Goal: Information Seeking & Learning: Learn about a topic

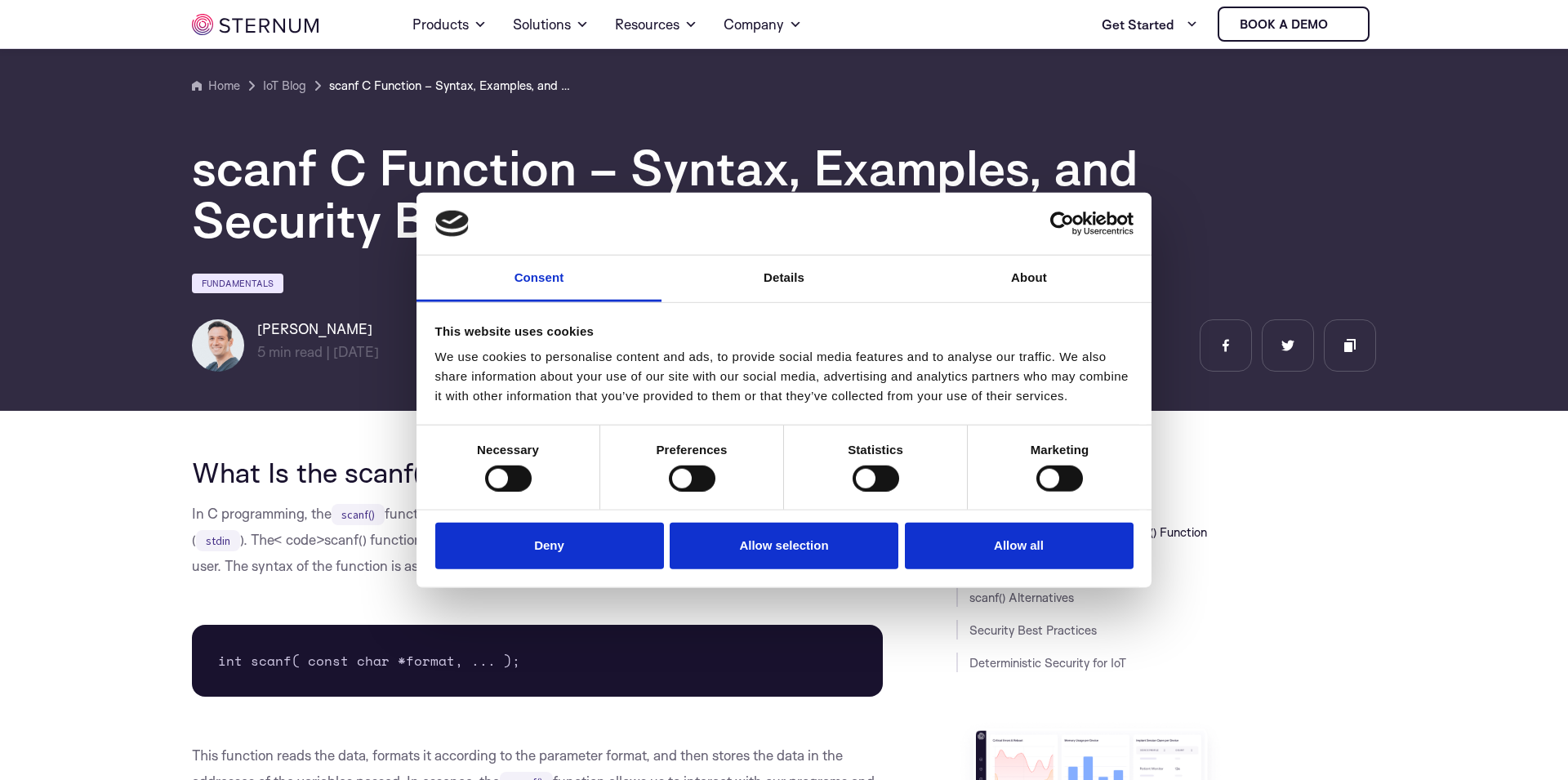
scroll to position [546, 0]
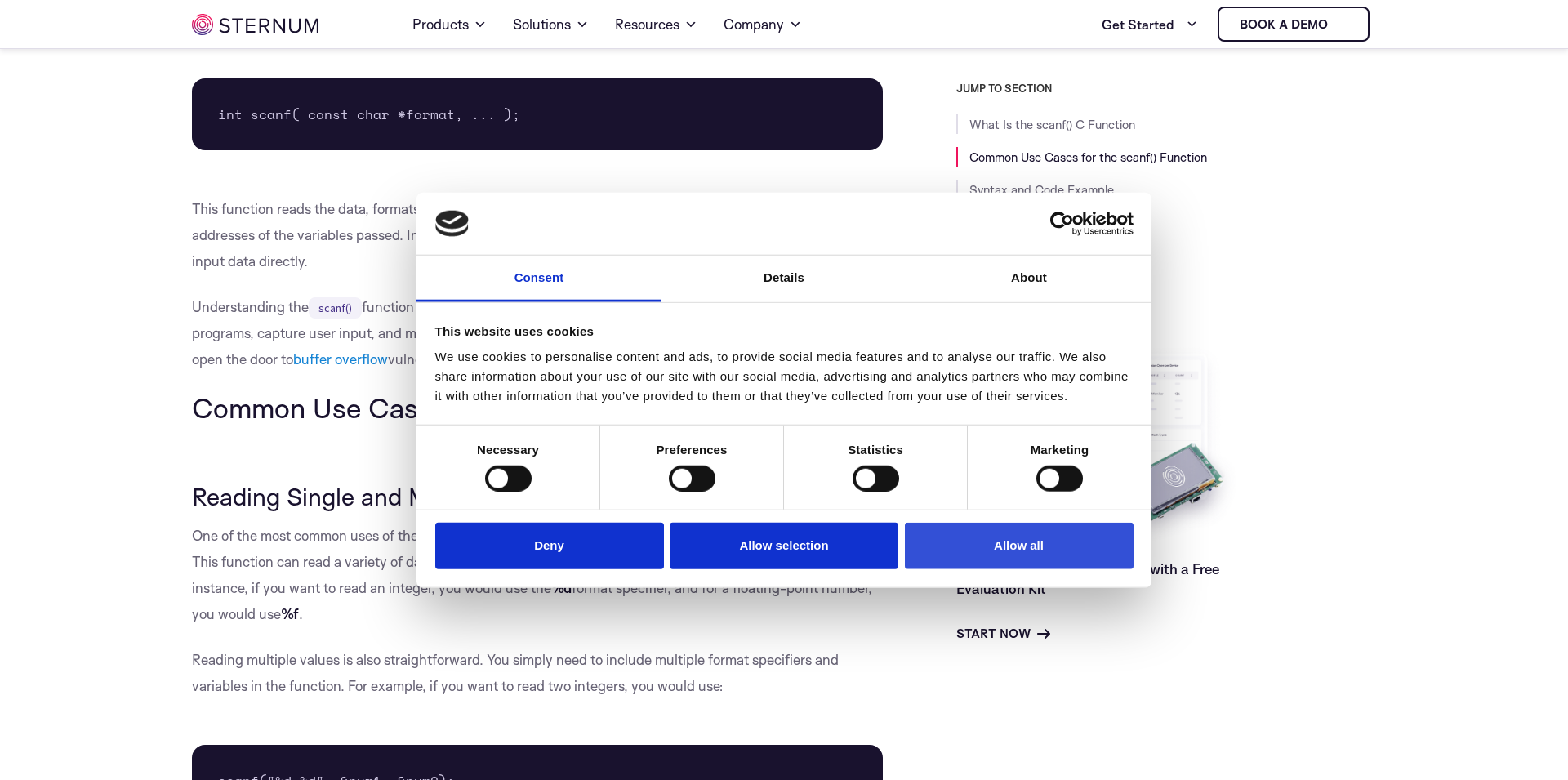
click at [969, 564] on button "Allow all" at bounding box center [1019, 545] width 229 height 46
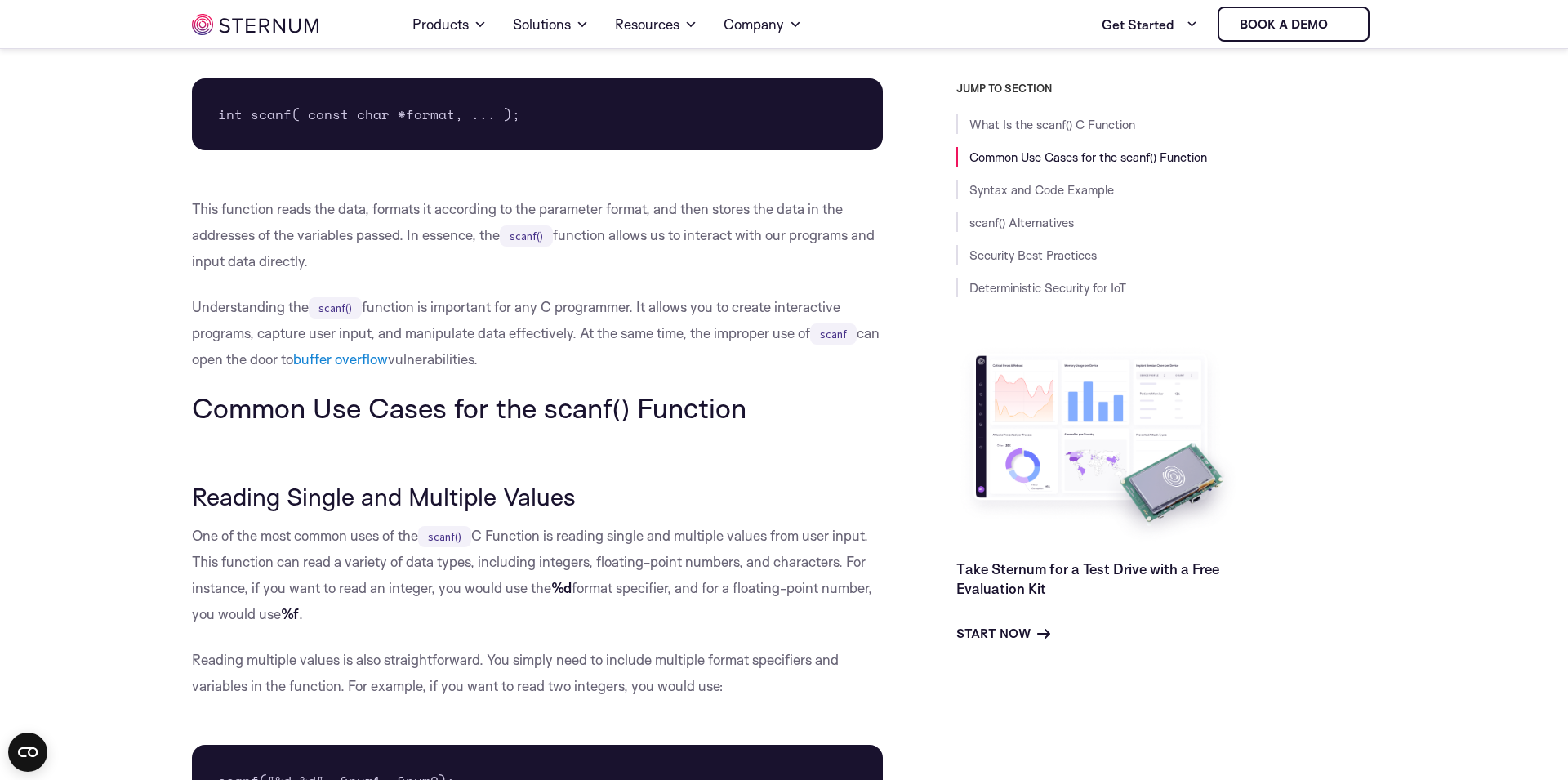
click at [396, 102] on pre "int scanf( const char *format, ... );" at bounding box center [537, 114] width 691 height 72
click at [413, 121] on pre "int scanf( const char *format, ... );" at bounding box center [537, 114] width 691 height 72
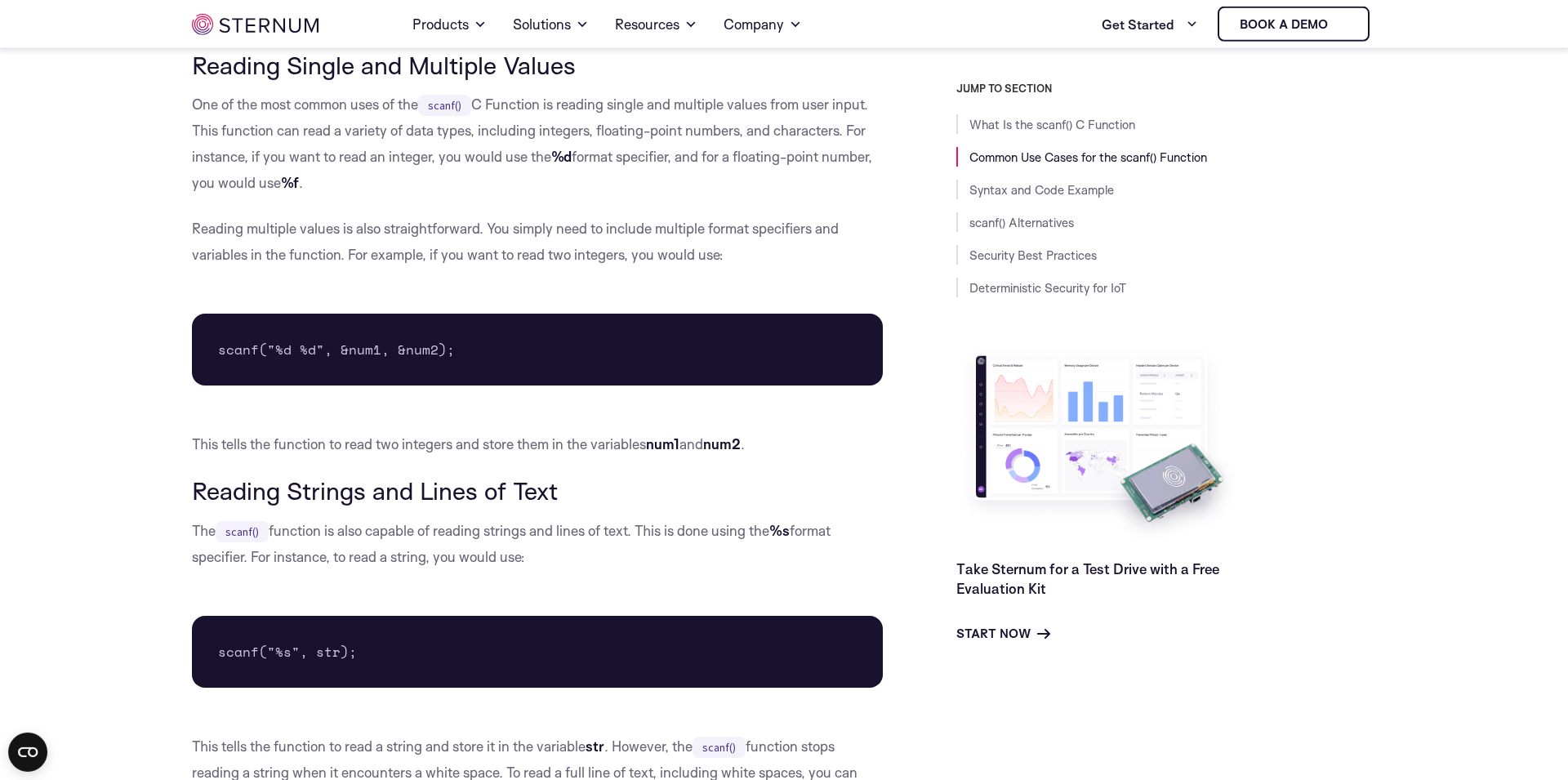
scroll to position [997, 0]
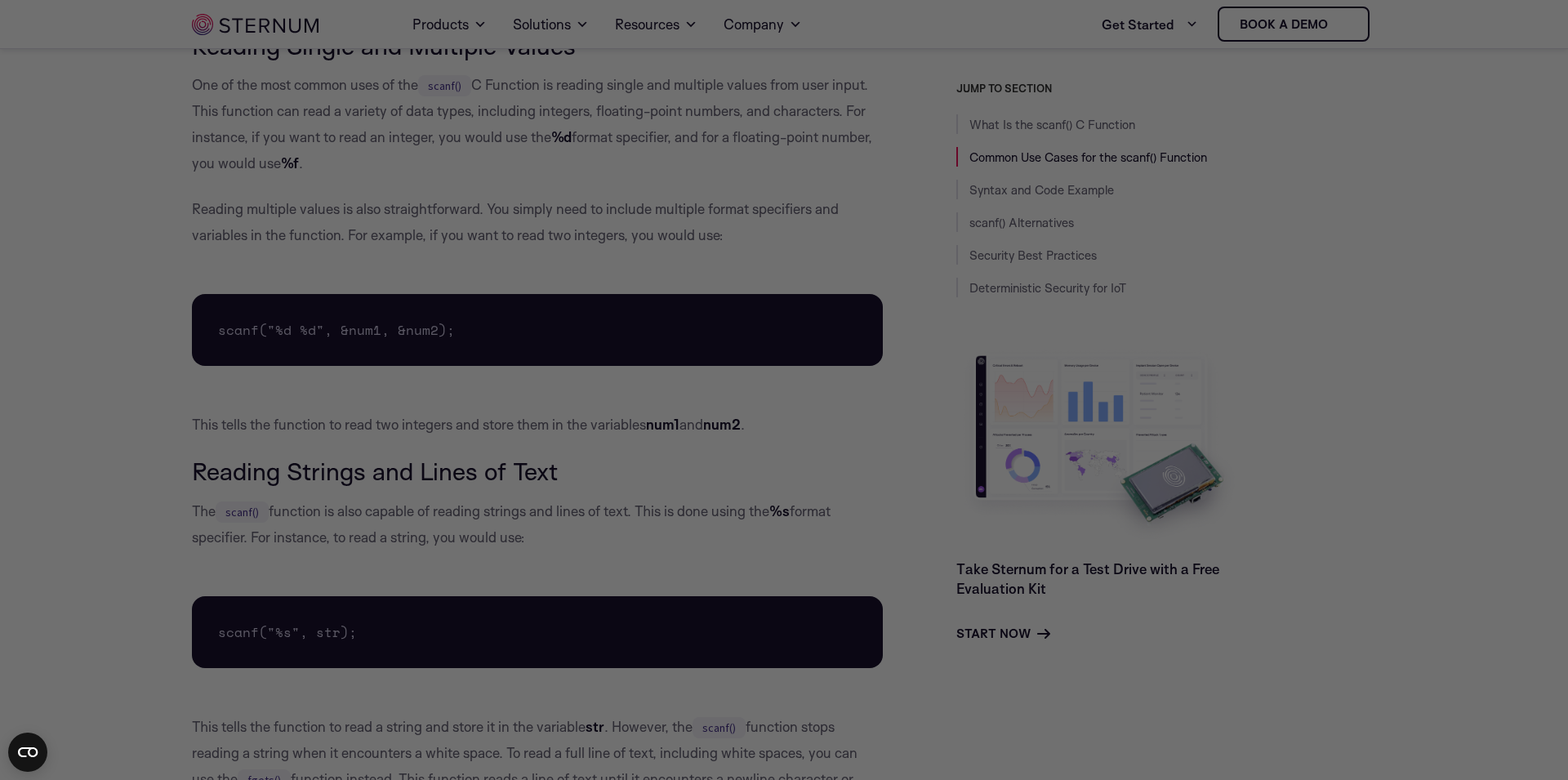
click at [259, 435] on div at bounding box center [792, 394] width 1584 height 788
click at [1075, 198] on link "Syntax and Code Example" at bounding box center [1041, 189] width 144 height 15
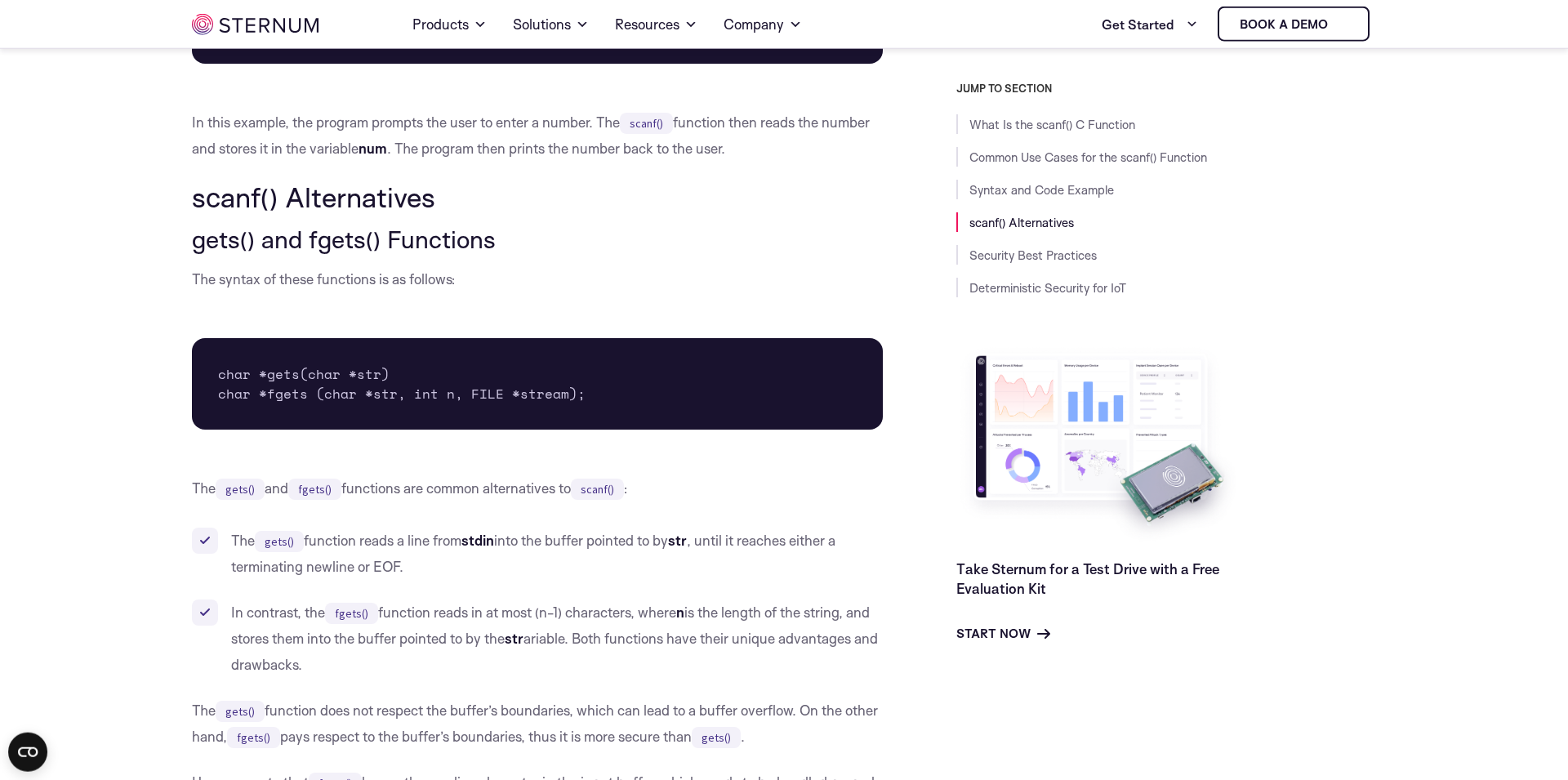
scroll to position [2612, 0]
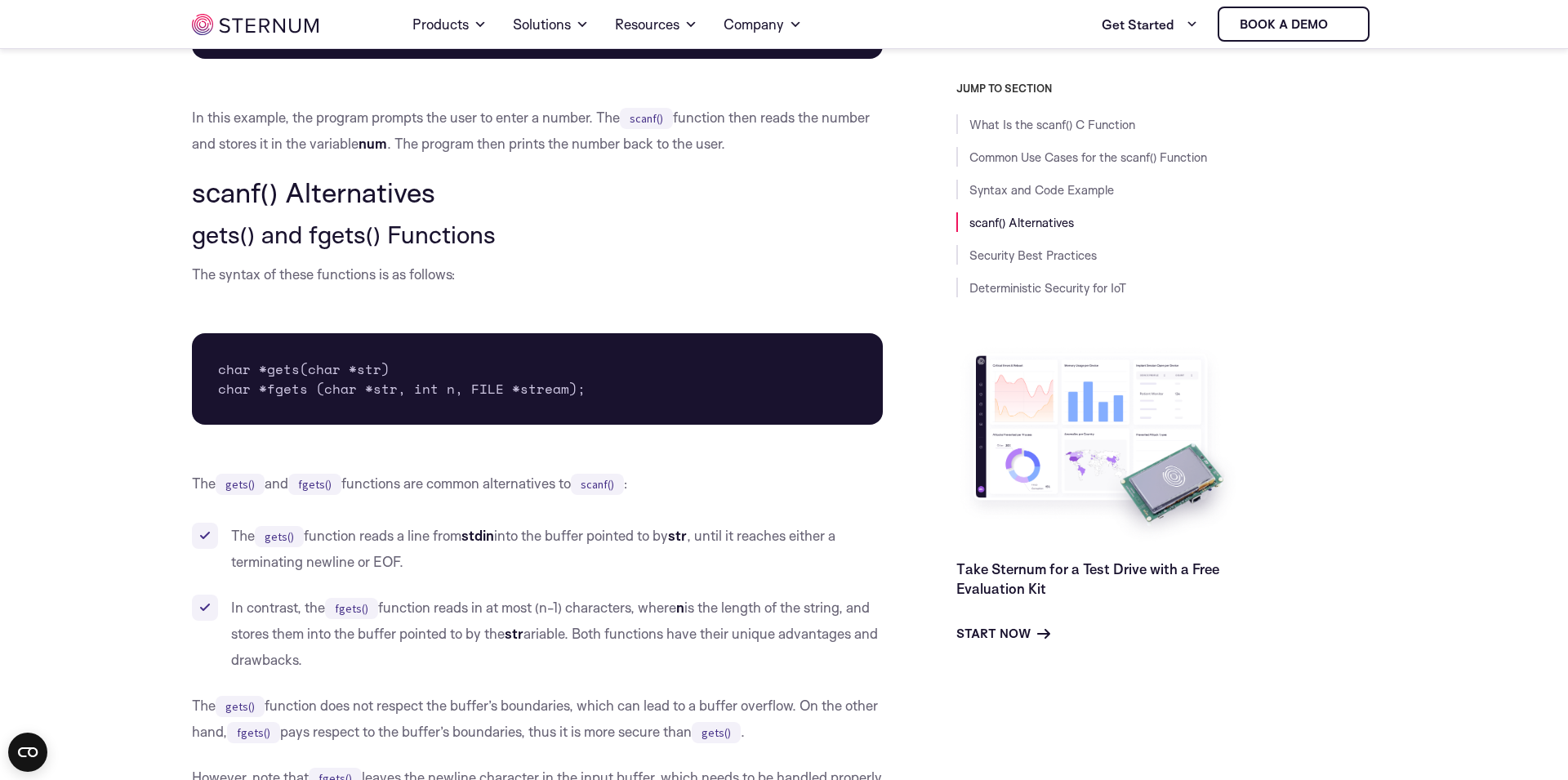
click at [228, 201] on h2 "scanf() Alternatives" at bounding box center [537, 191] width 691 height 31
click at [323, 232] on h3 "gets() and fgets() Functions" at bounding box center [537, 234] width 691 height 27
click at [616, 217] on div "What Is the scanf() C Function In C programming, the scanf() function is used t…" at bounding box center [537, 615] width 691 height 5554
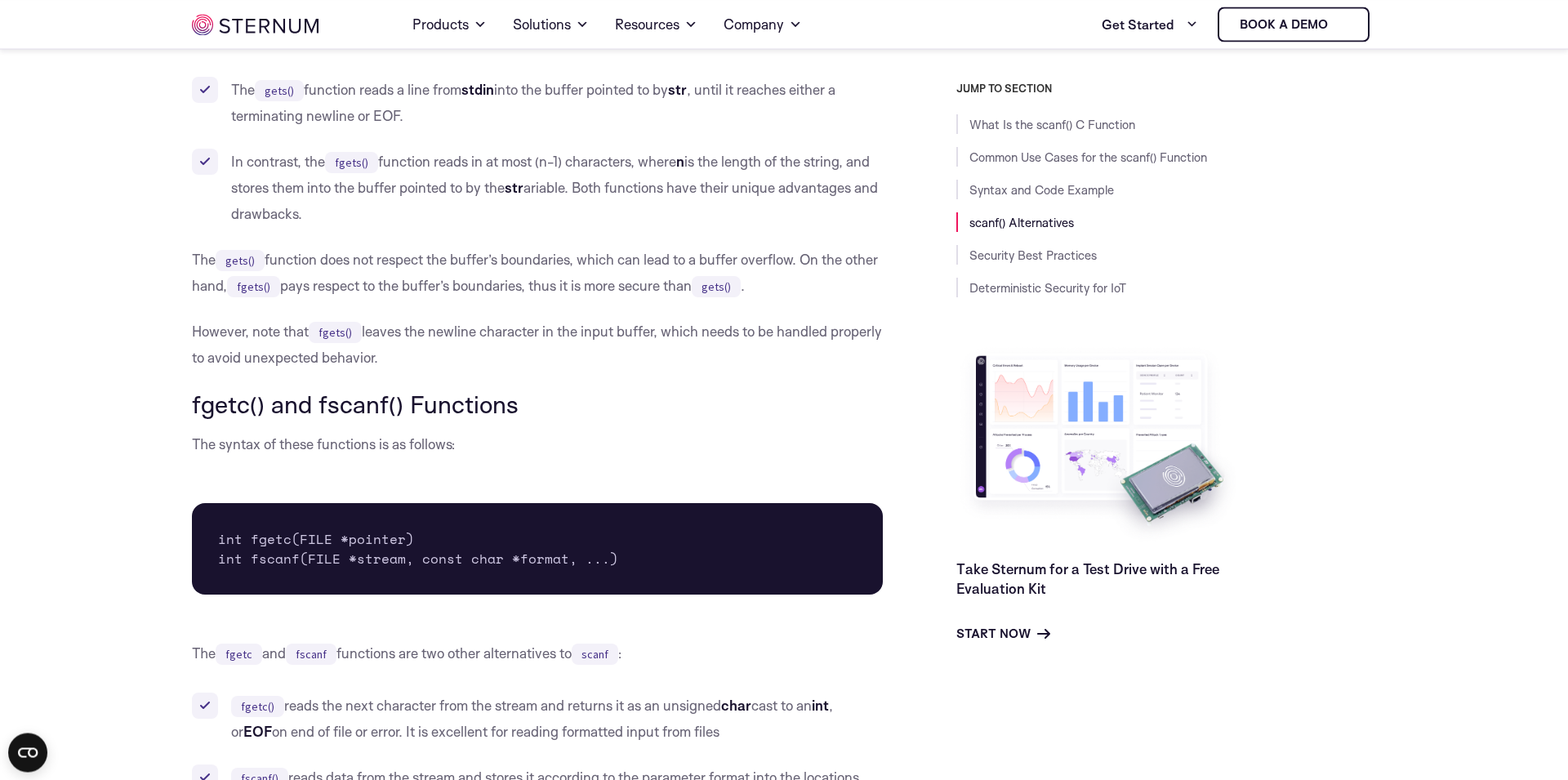
scroll to position [3063, 0]
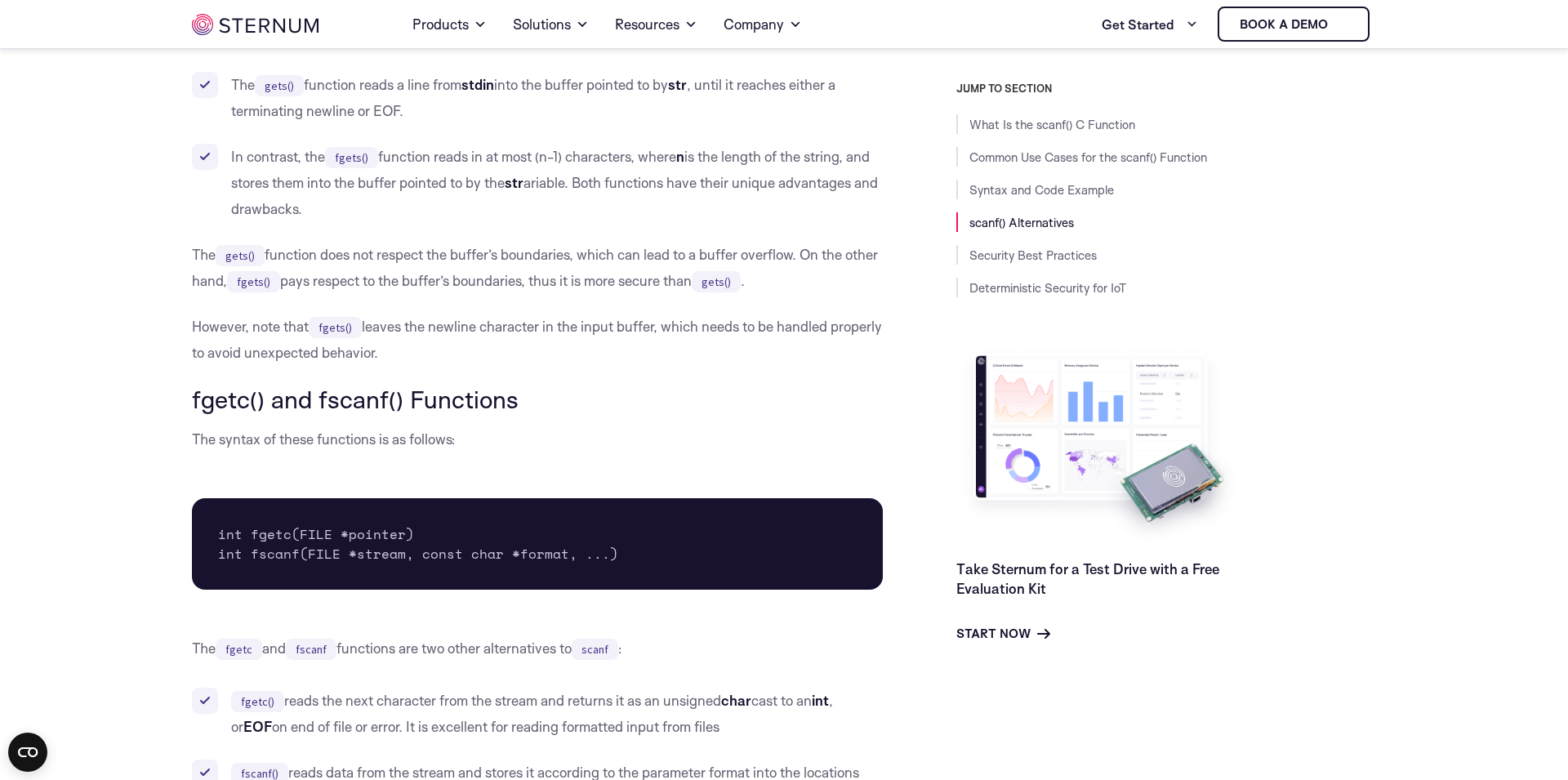
click at [449, 83] on li "The gets() function reads a line from stdin into the buffer pointed to by str ,…" at bounding box center [537, 97] width 691 height 52
click at [526, 83] on li "The gets() function reads a line from stdin into the buffer pointed to by str ,…" at bounding box center [537, 97] width 691 height 52
click at [591, 107] on li "The gets() function reads a line from stdin into the buffer pointed to by str ,…" at bounding box center [537, 97] width 691 height 52
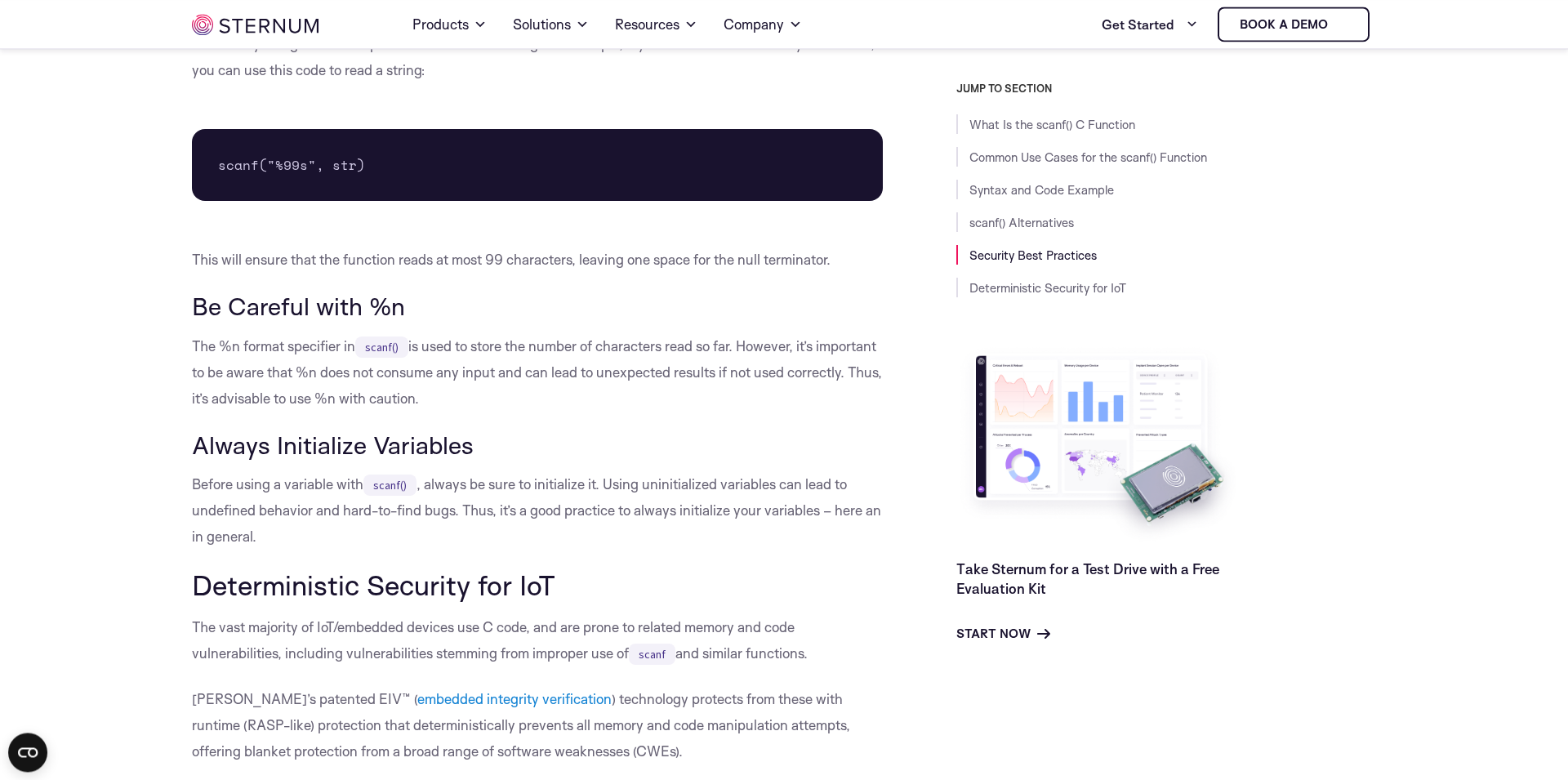
scroll to position [4415, 0]
